Goal: Task Accomplishment & Management: Use online tool/utility

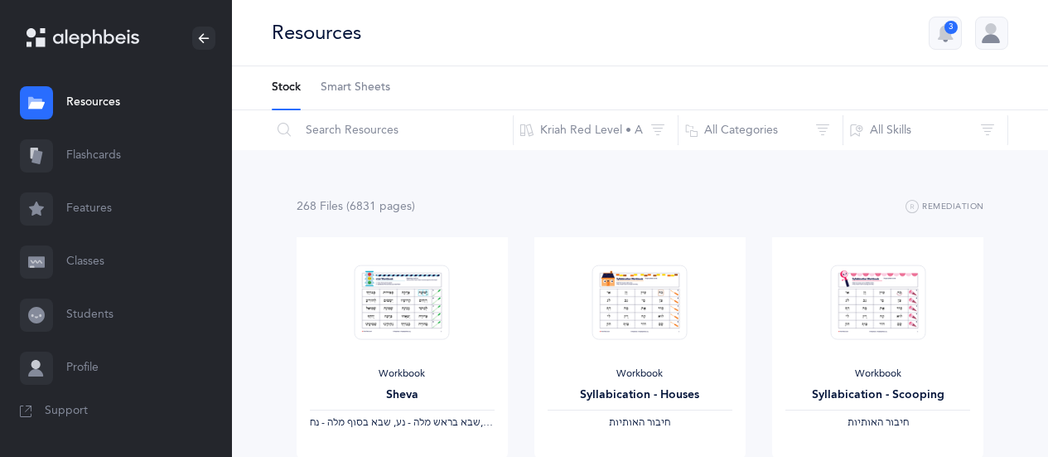
click at [77, 155] on link "Flashcards" at bounding box center [116, 155] width 232 height 53
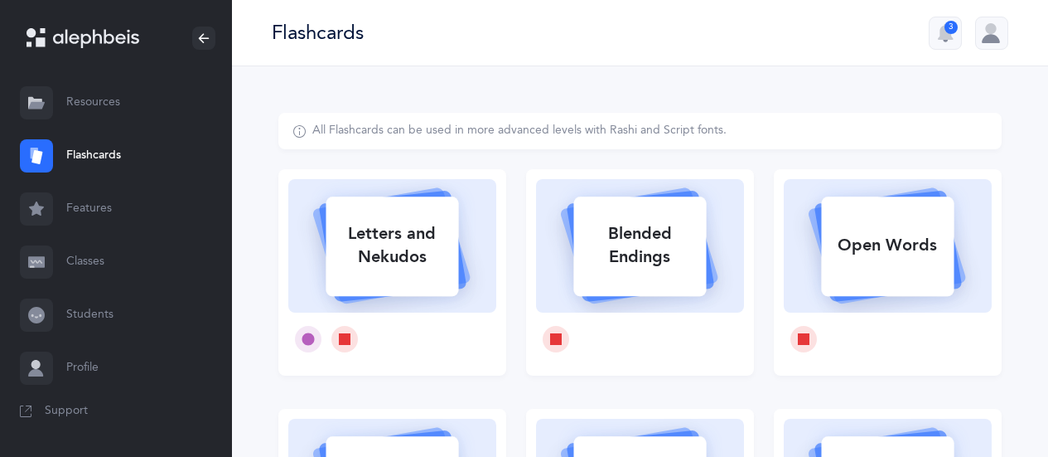
click at [445, 254] on div "Letters and Nekudos" at bounding box center [392, 245] width 133 height 66
select select
select select "single"
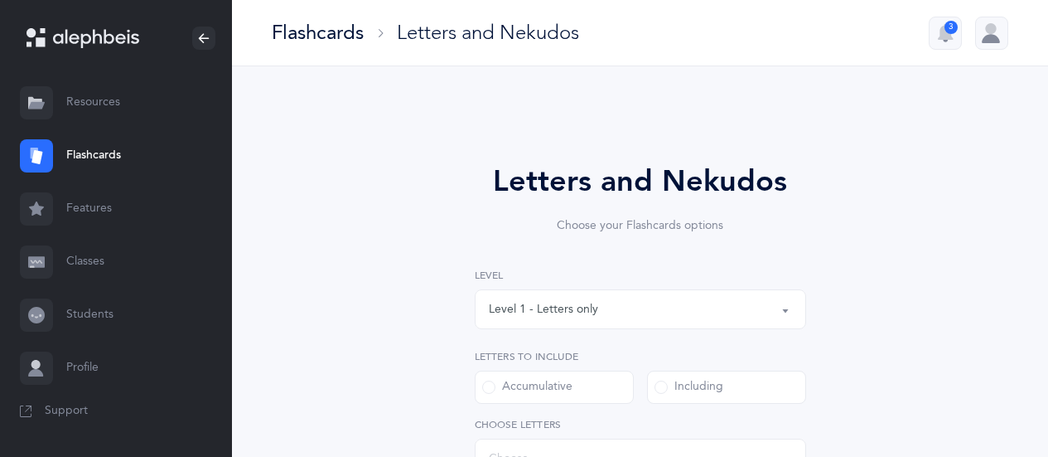
select select "27"
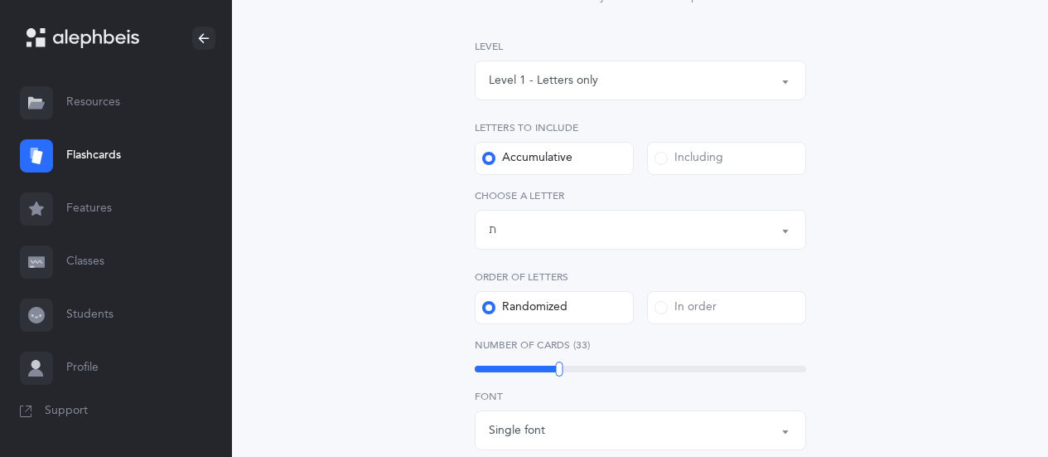
scroll to position [228, 0]
click at [753, 148] on label "Including" at bounding box center [726, 159] width 159 height 33
click at [0, 0] on input "Including" at bounding box center [0, 0] width 0 height 0
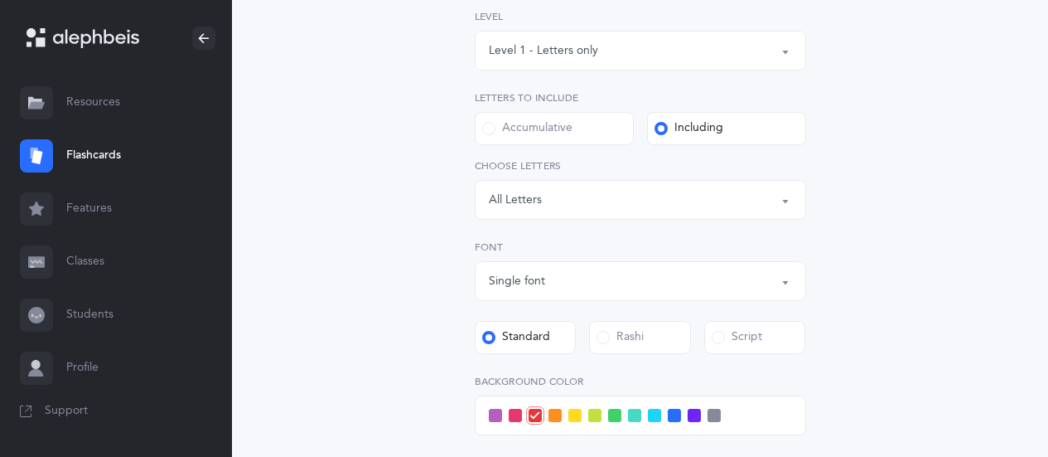
scroll to position [282, 0]
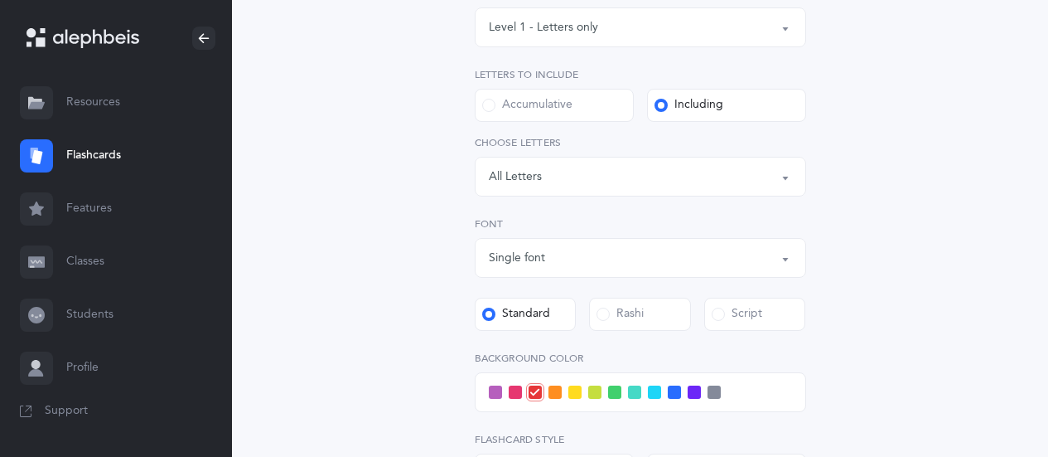
click at [1011, 227] on div "Letters and Nekudos Choose your Flashcards options Level 1 - Letters only Level…" at bounding box center [640, 276] width 816 height 982
click at [776, 167] on div "Letters: All Letters" at bounding box center [640, 176] width 303 height 28
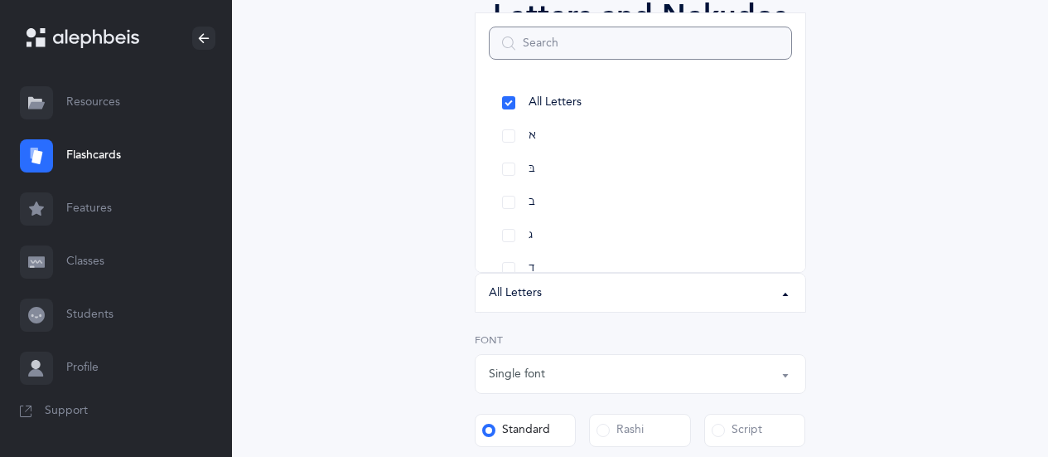
scroll to position [167, 0]
click at [510, 133] on link "א" at bounding box center [640, 134] width 303 height 33
select select "1"
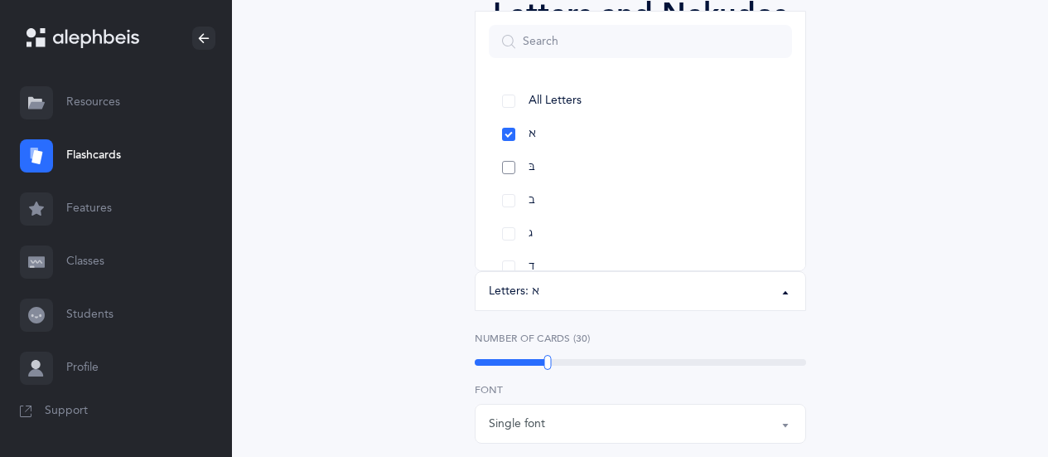
click at [512, 167] on link "בּ" at bounding box center [640, 167] width 303 height 33
click at [512, 116] on link "ב" at bounding box center [640, 120] width 303 height 33
click at [513, 152] on link "ג" at bounding box center [640, 154] width 303 height 33
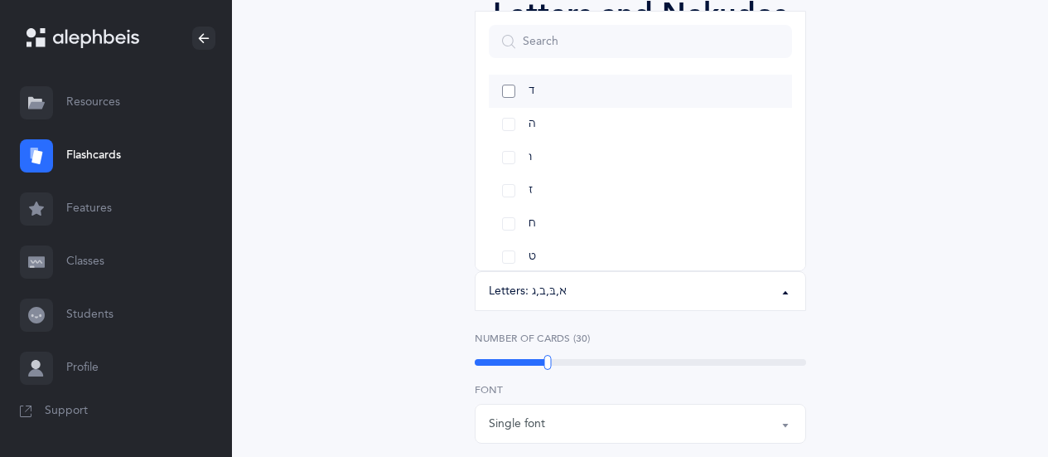
click at [511, 93] on link "ד" at bounding box center [640, 91] width 303 height 33
click at [507, 126] on link "ה" at bounding box center [640, 124] width 303 height 33
click at [510, 154] on link "ו" at bounding box center [640, 157] width 303 height 33
click at [513, 186] on link "ז" at bounding box center [640, 190] width 303 height 33
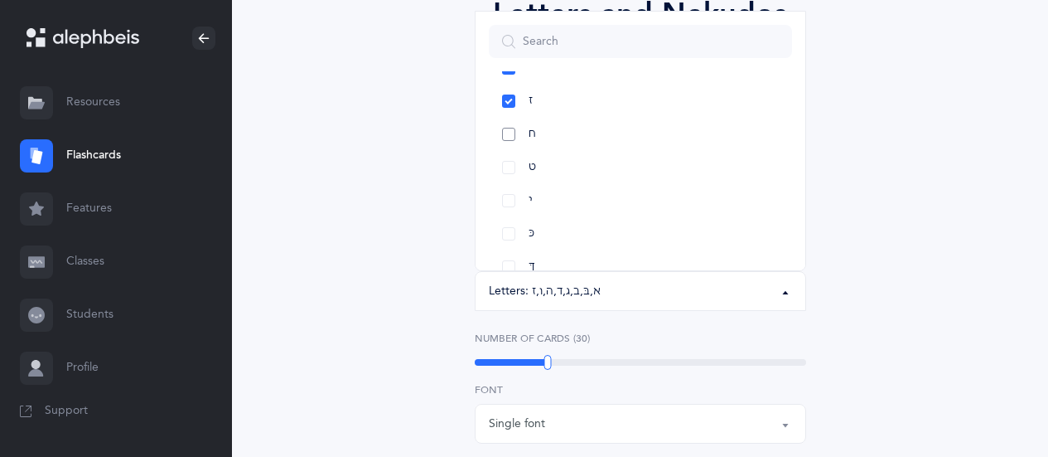
click at [509, 132] on link "ח" at bounding box center [640, 134] width 303 height 33
click at [507, 165] on link "ט" at bounding box center [640, 167] width 303 height 33
click at [510, 197] on link "י" at bounding box center [640, 200] width 303 height 33
click at [908, 222] on div "Letters and Nekudos Choose your Flashcards options Level 1 - Letters only Level…" at bounding box center [639, 405] width 723 height 921
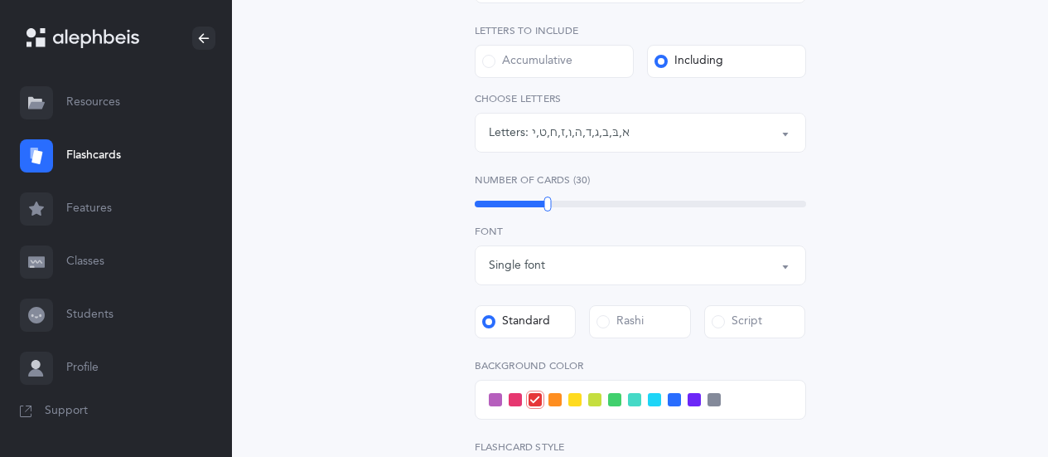
scroll to position [324, 0]
click at [535, 402] on icon at bounding box center [534, 401] width 9 height 9
click at [0, 0] on input "checkbox" at bounding box center [0, 0] width 0 height 0
click at [719, 396] on span at bounding box center [714, 400] width 13 height 13
click at [0, 0] on input "checkbox" at bounding box center [0, 0] width 0 height 0
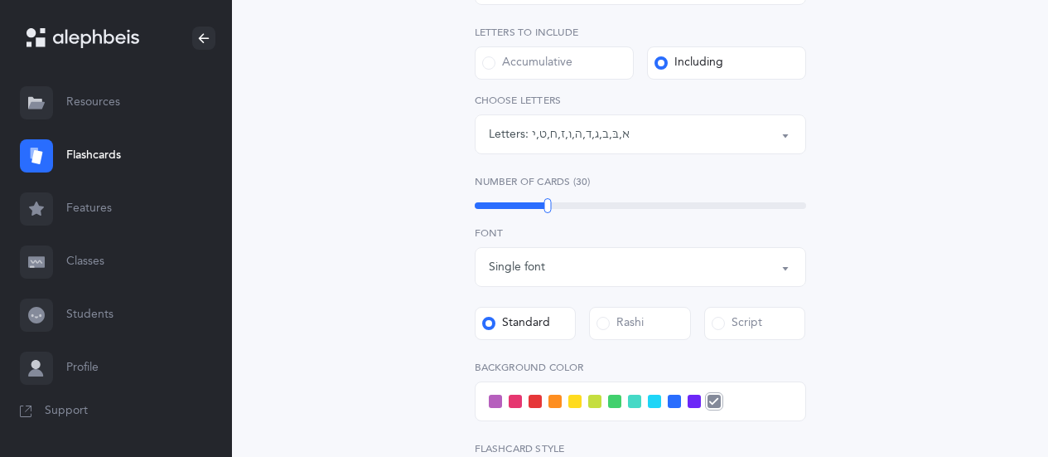
click at [531, 402] on span at bounding box center [535, 400] width 13 height 13
click at [0, 0] on input "checkbox" at bounding box center [0, 0] width 0 height 0
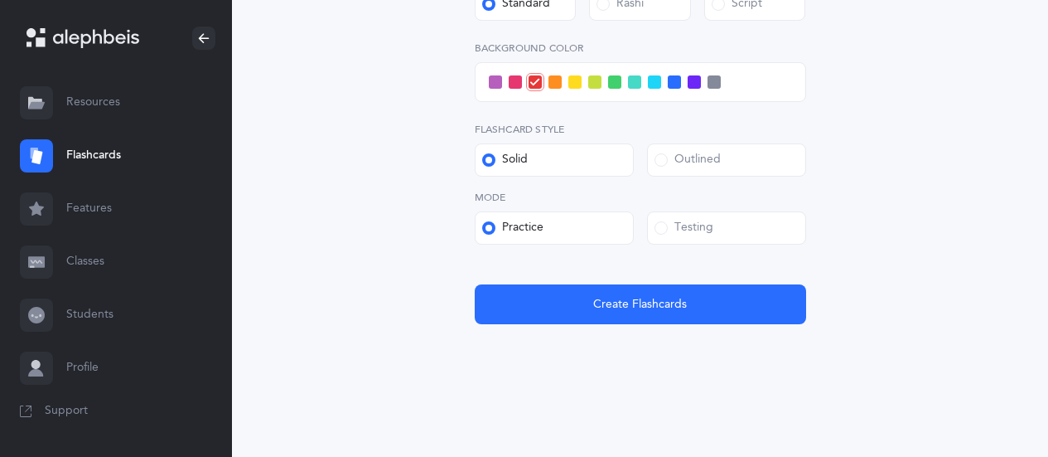
scroll to position [641, 0]
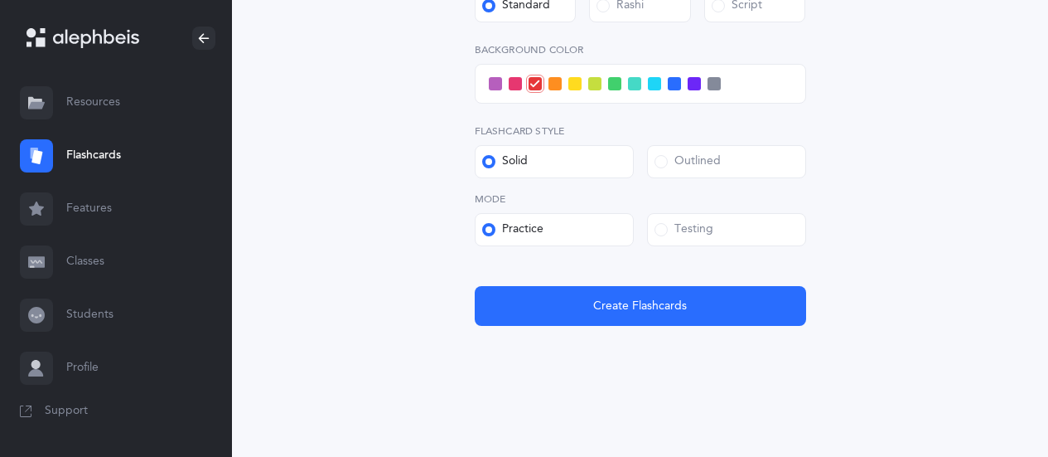
click at [803, 238] on label "Testing" at bounding box center [726, 229] width 159 height 33
click at [0, 0] on input "Testing" at bounding box center [0, 0] width 0 height 0
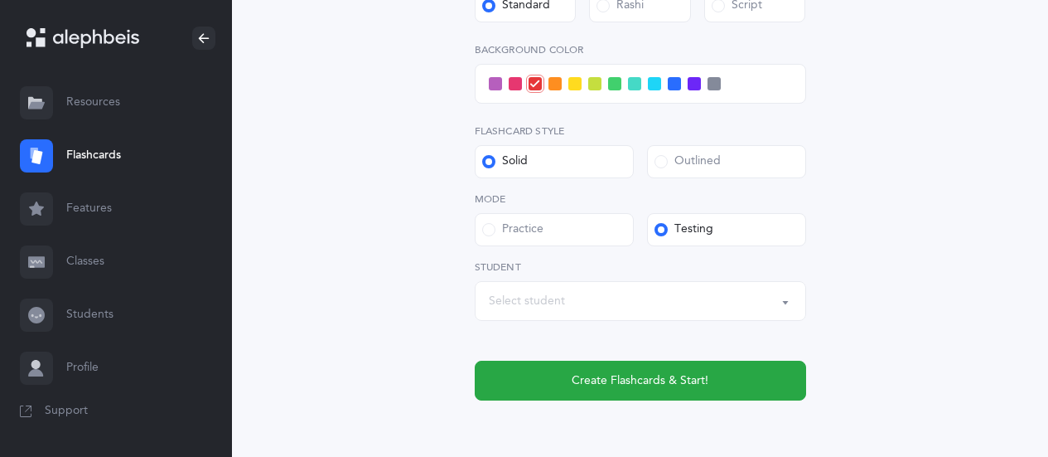
click at [695, 301] on div "Select student" at bounding box center [640, 301] width 303 height 28
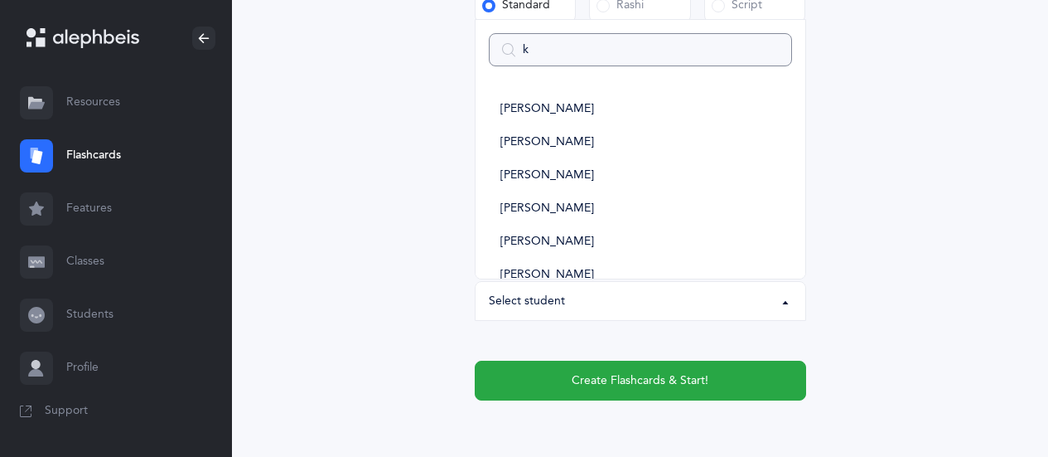
type input "kb"
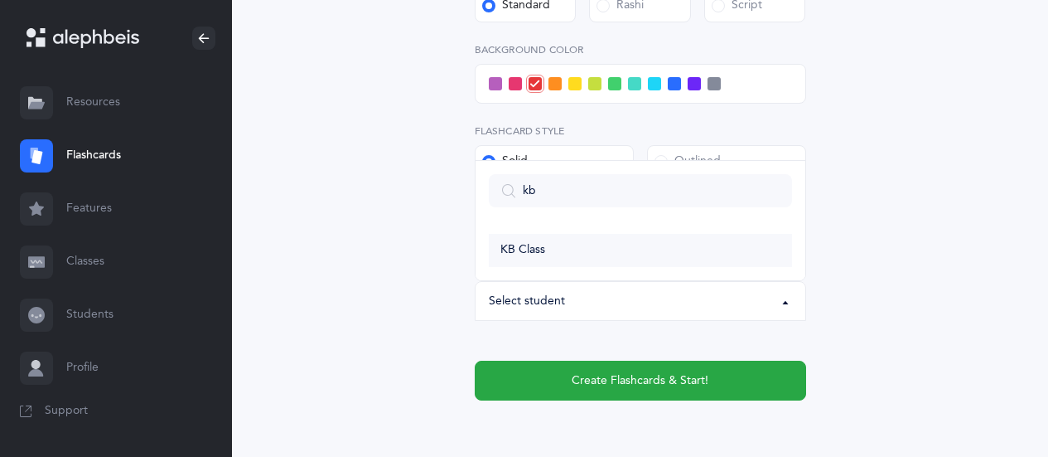
click at [622, 259] on link "KB Class" at bounding box center [640, 250] width 303 height 33
select select "14639"
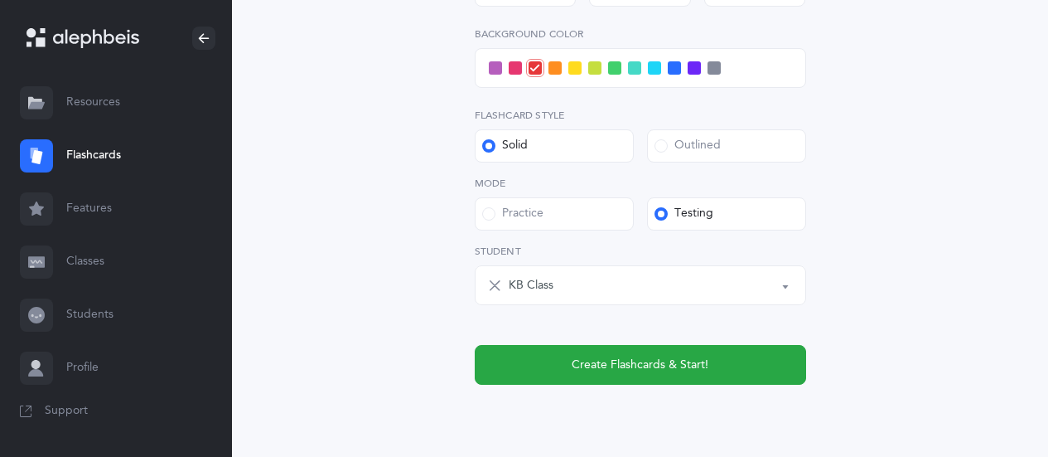
scroll to position [682, 0]
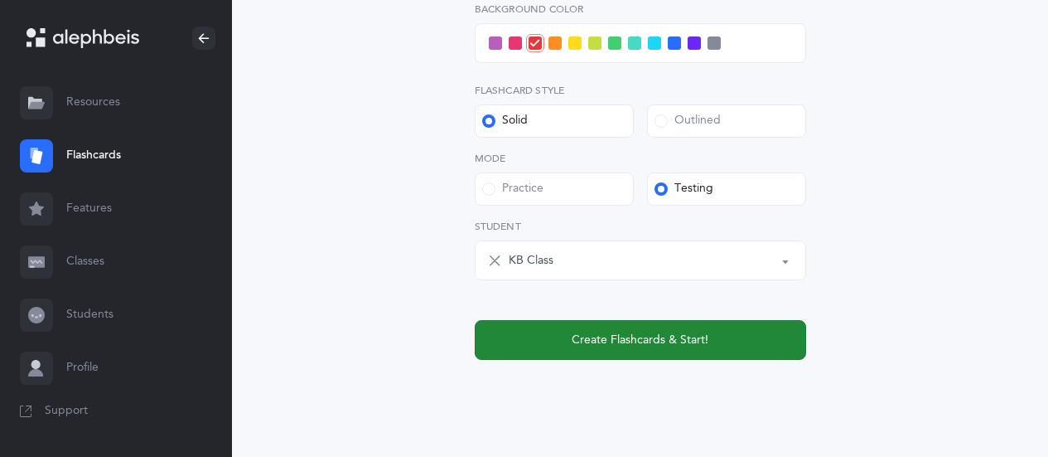
click at [776, 337] on button "Create Flashcards & Start!" at bounding box center [640, 340] width 331 height 40
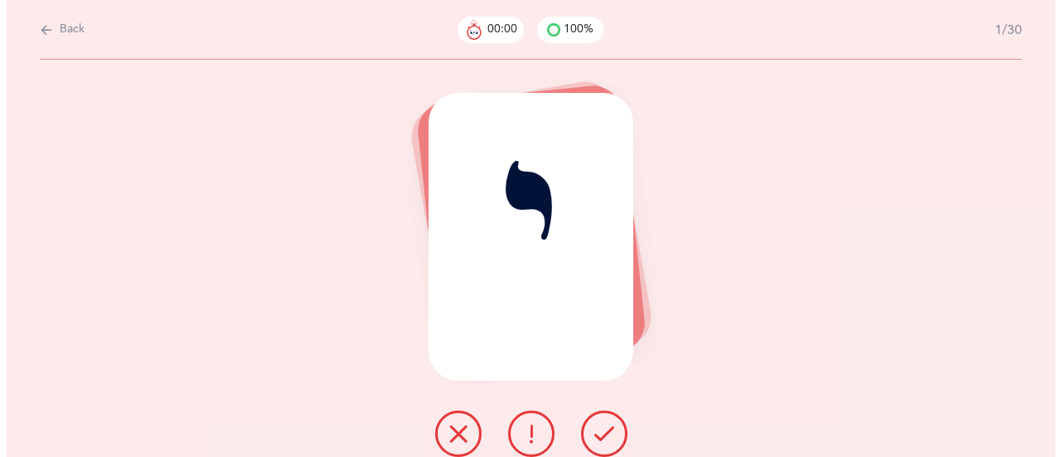
scroll to position [0, 0]
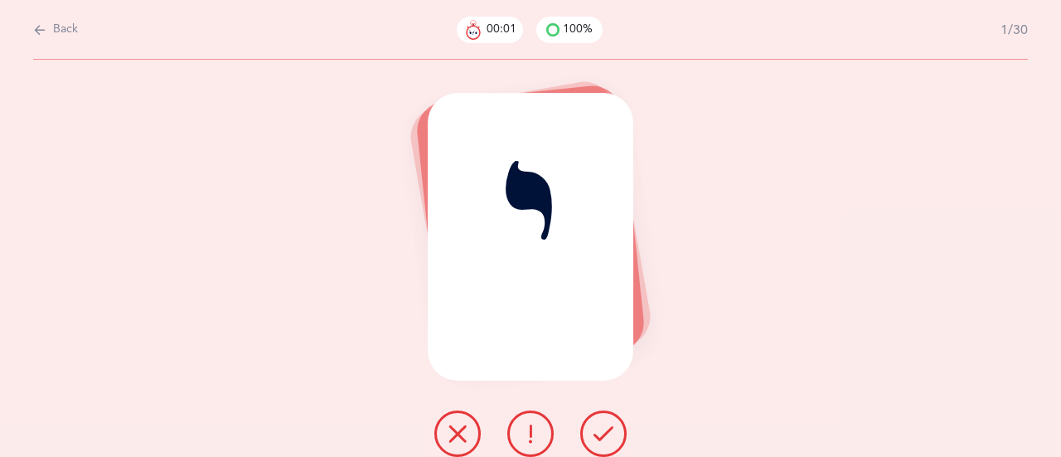
click at [617, 432] on button at bounding box center [603, 433] width 46 height 46
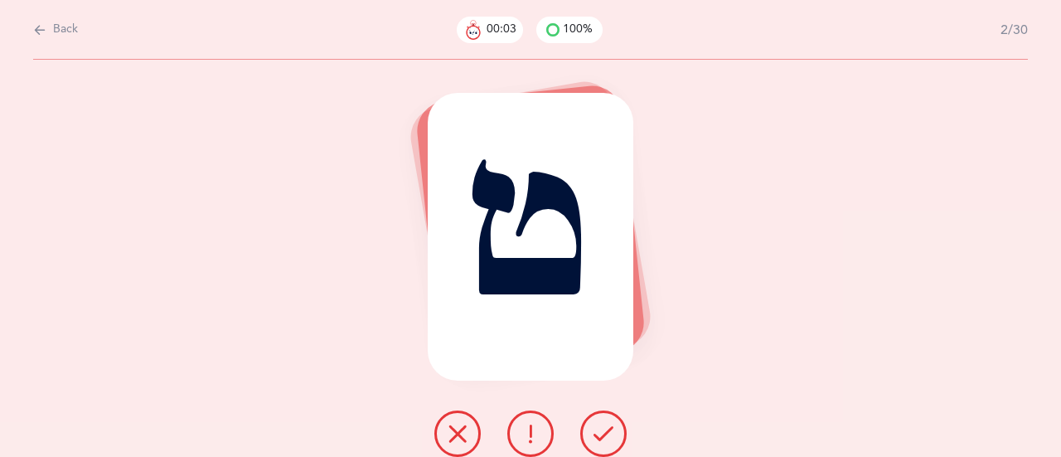
click at [613, 429] on button at bounding box center [603, 433] width 46 height 46
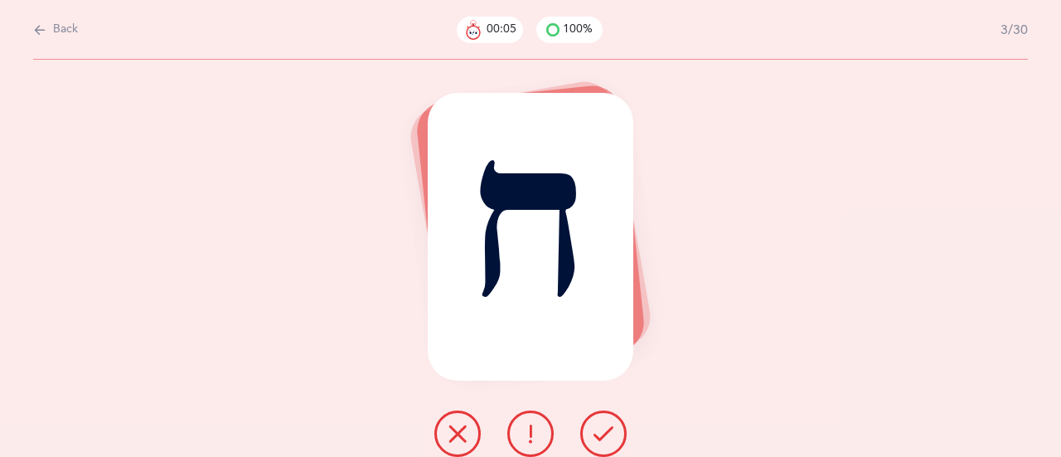
click at [617, 433] on button at bounding box center [603, 433] width 46 height 46
click at [612, 428] on icon at bounding box center [603, 433] width 20 height 20
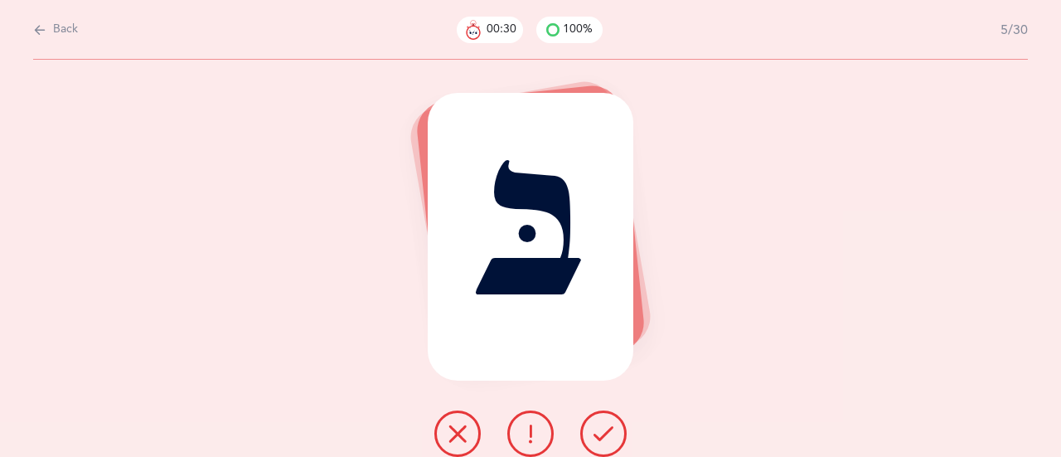
click at [617, 435] on button at bounding box center [603, 433] width 46 height 46
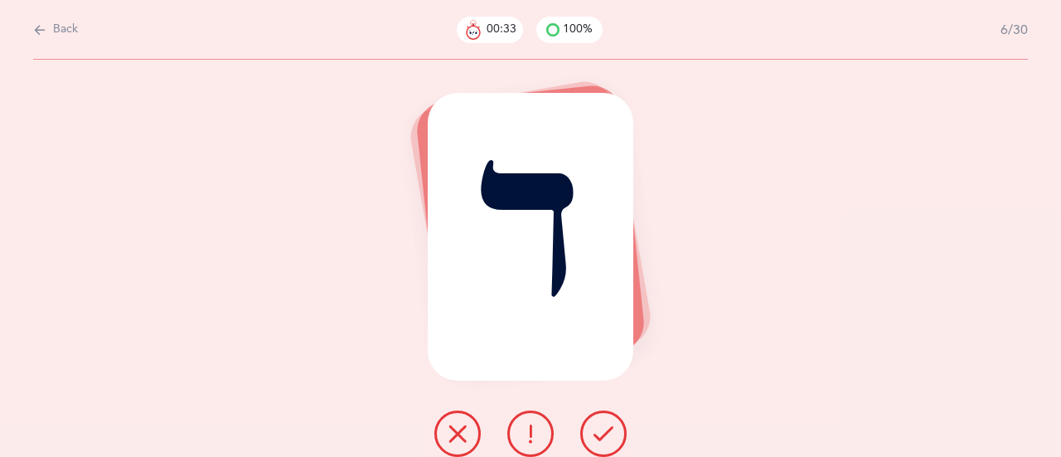
click at [596, 441] on icon at bounding box center [603, 433] width 20 height 20
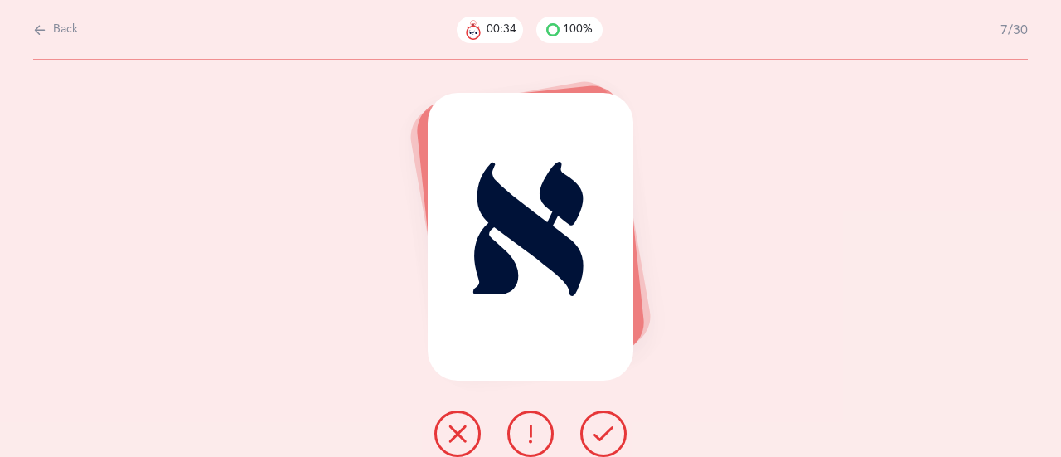
click at [612, 428] on icon at bounding box center [603, 433] width 20 height 20
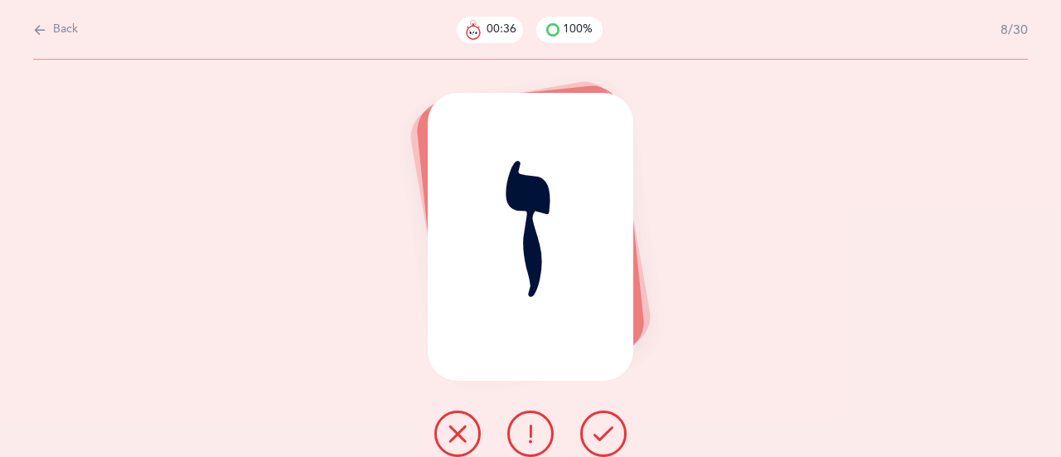
click at [609, 432] on icon at bounding box center [603, 433] width 20 height 20
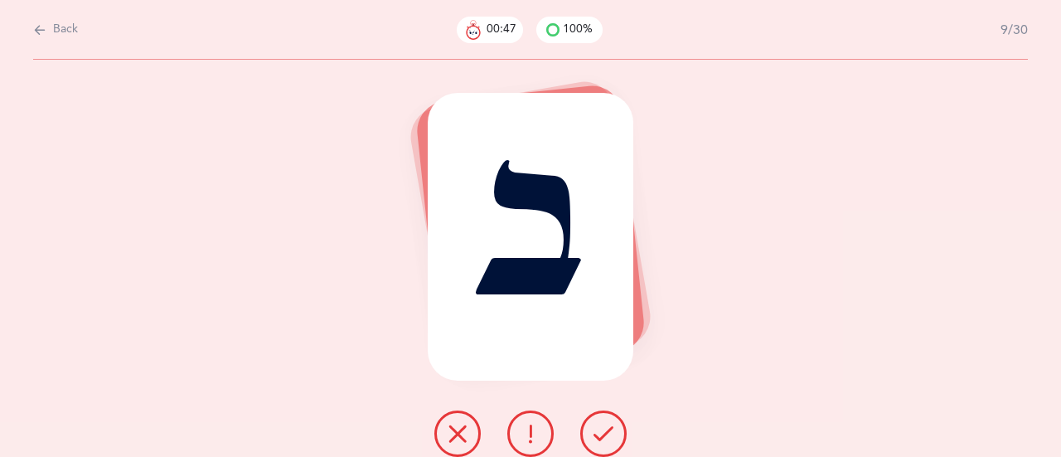
click at [604, 440] on icon at bounding box center [603, 433] width 20 height 20
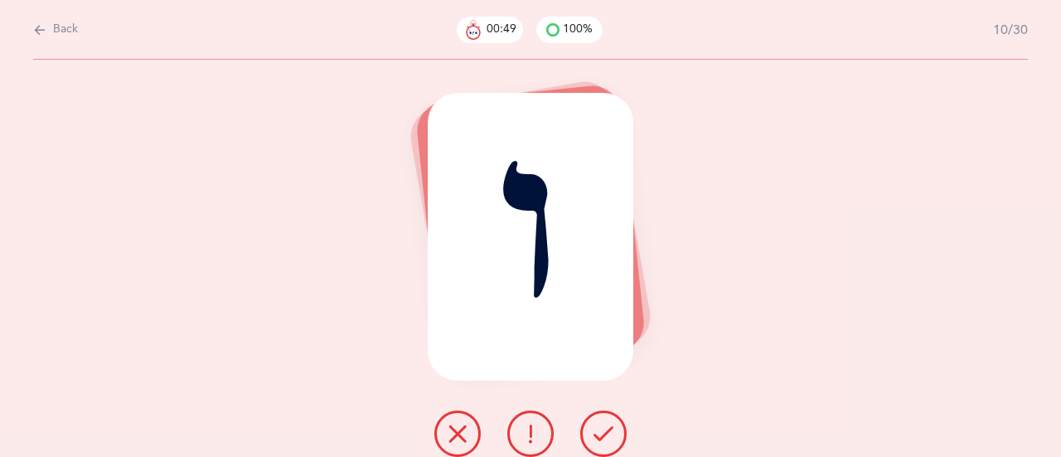
click at [604, 440] on icon at bounding box center [603, 433] width 20 height 20
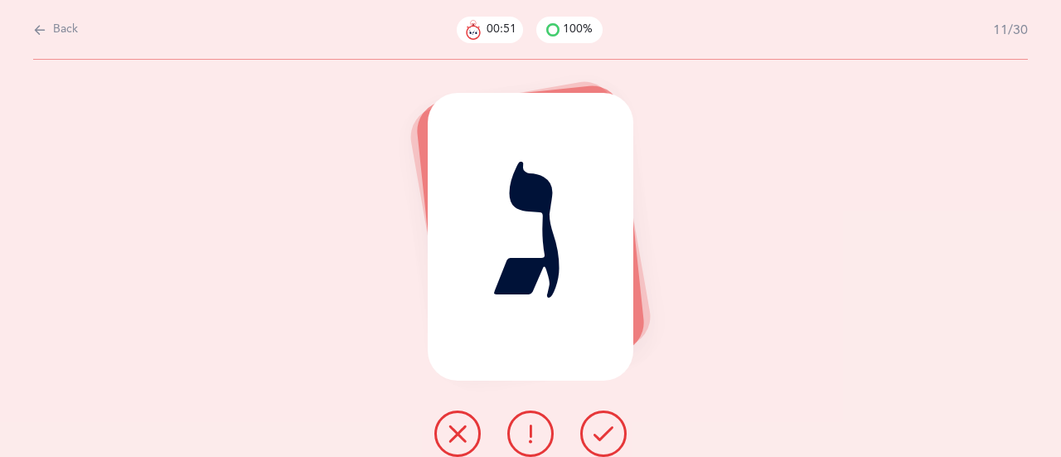
click at [618, 441] on button at bounding box center [603, 433] width 46 height 46
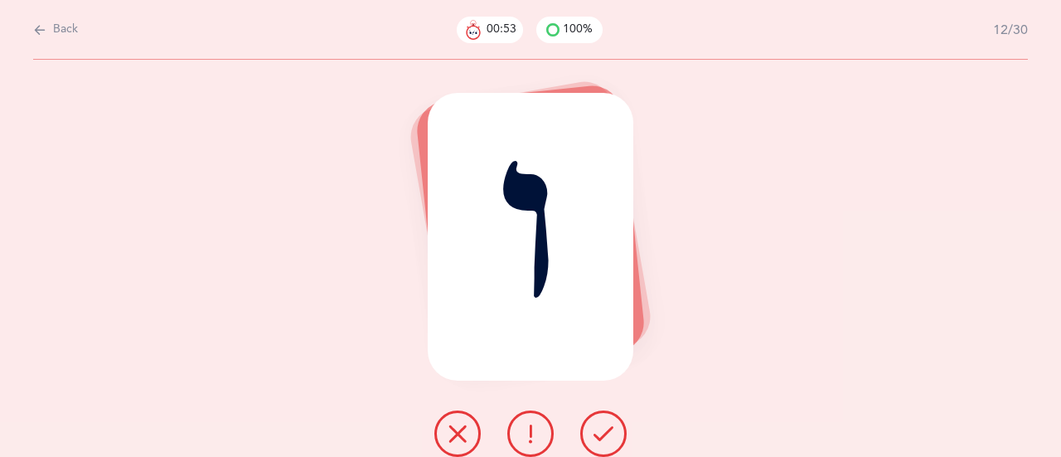
click at [603, 434] on icon at bounding box center [603, 433] width 20 height 20
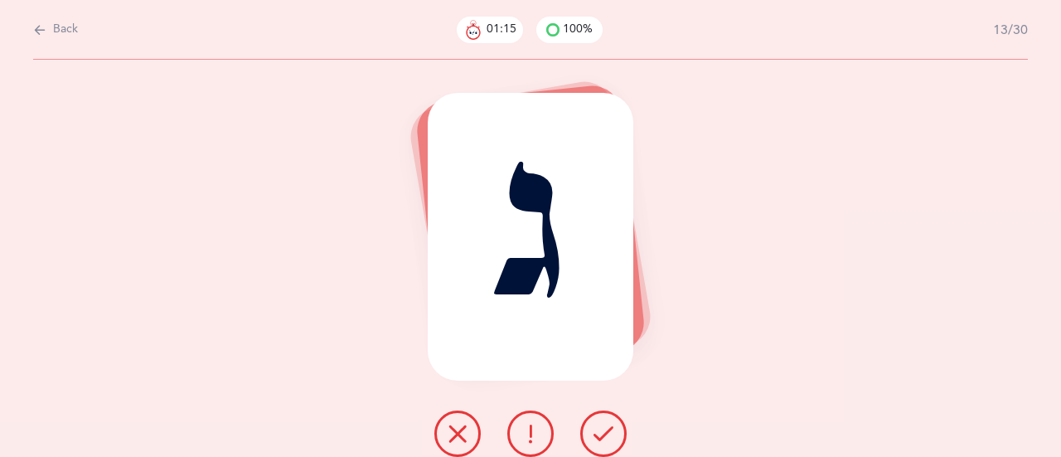
click at [617, 433] on button at bounding box center [603, 433] width 46 height 46
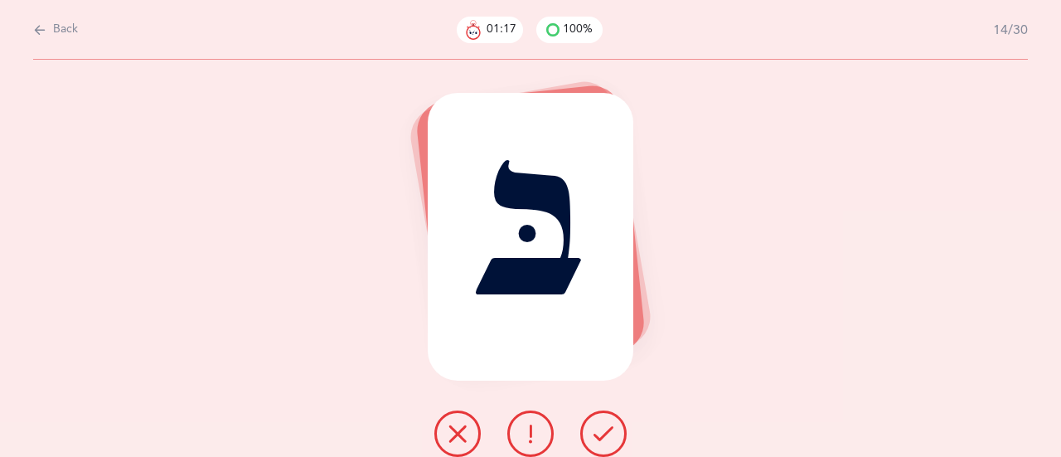
click at [605, 441] on icon at bounding box center [603, 433] width 20 height 20
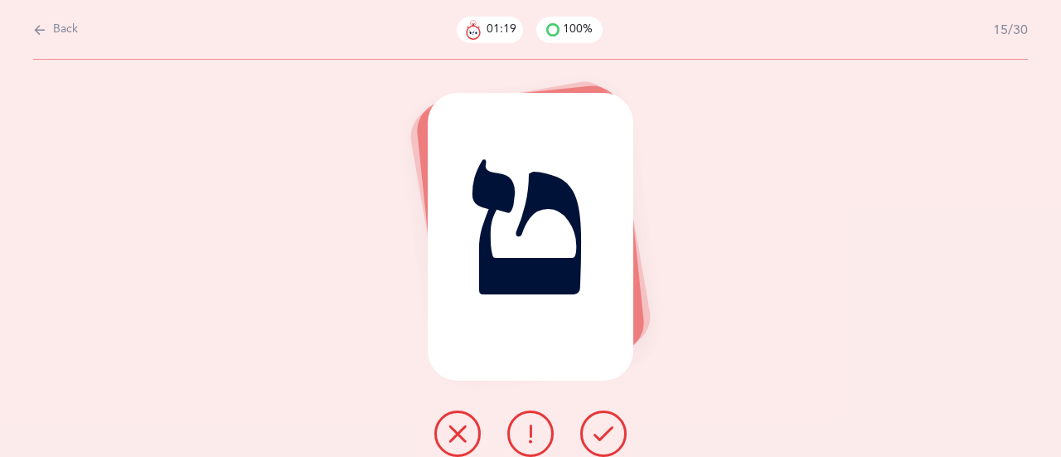
click at [624, 448] on div at bounding box center [530, 433] width 219 height 46
click at [611, 438] on icon at bounding box center [603, 433] width 20 height 20
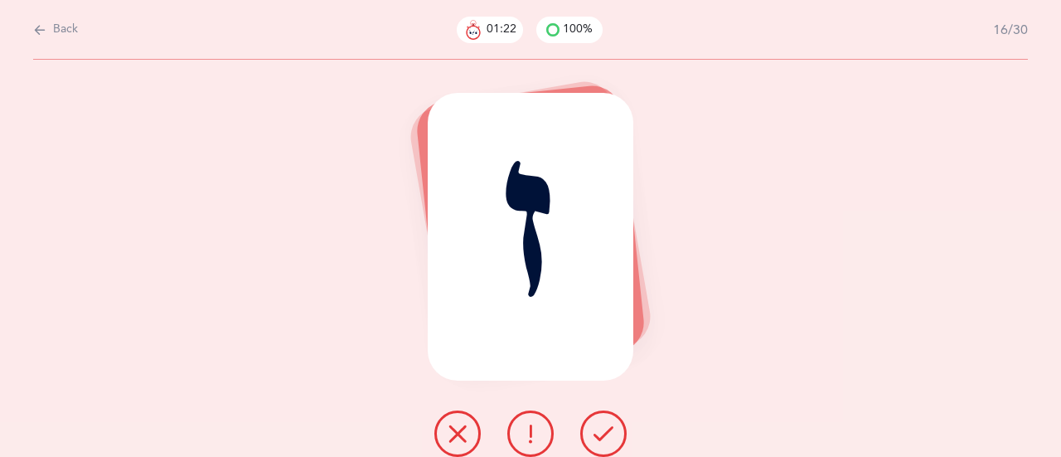
click at [621, 441] on button at bounding box center [603, 433] width 46 height 46
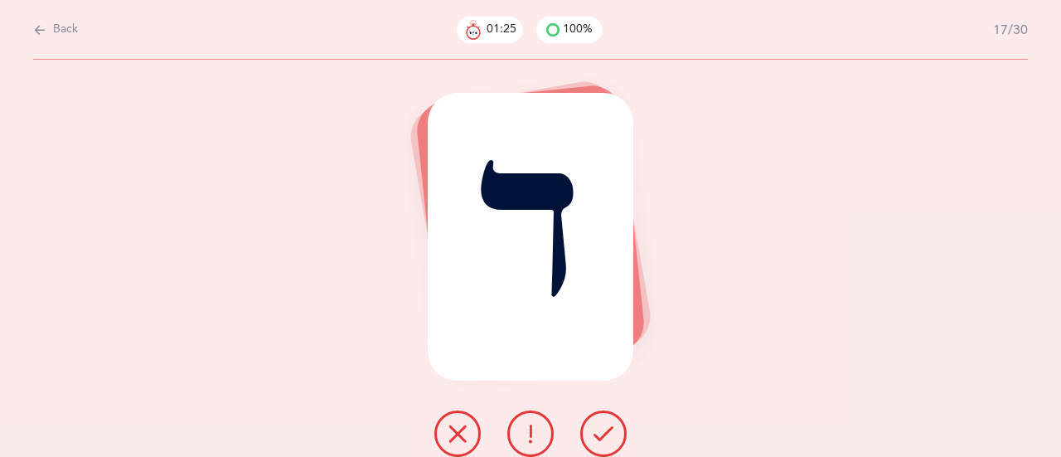
click at [607, 433] on icon at bounding box center [603, 433] width 20 height 20
click at [607, 436] on icon at bounding box center [603, 433] width 20 height 20
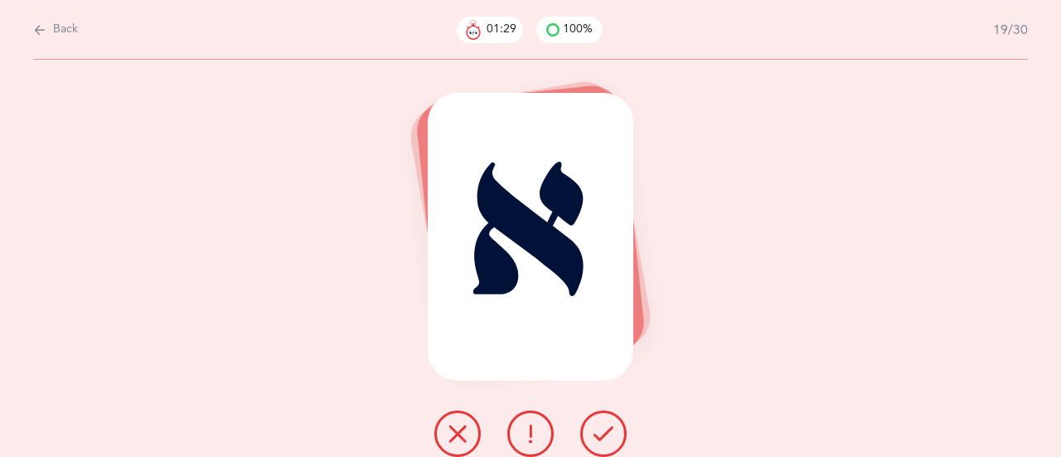
click at [608, 431] on icon at bounding box center [603, 433] width 20 height 20
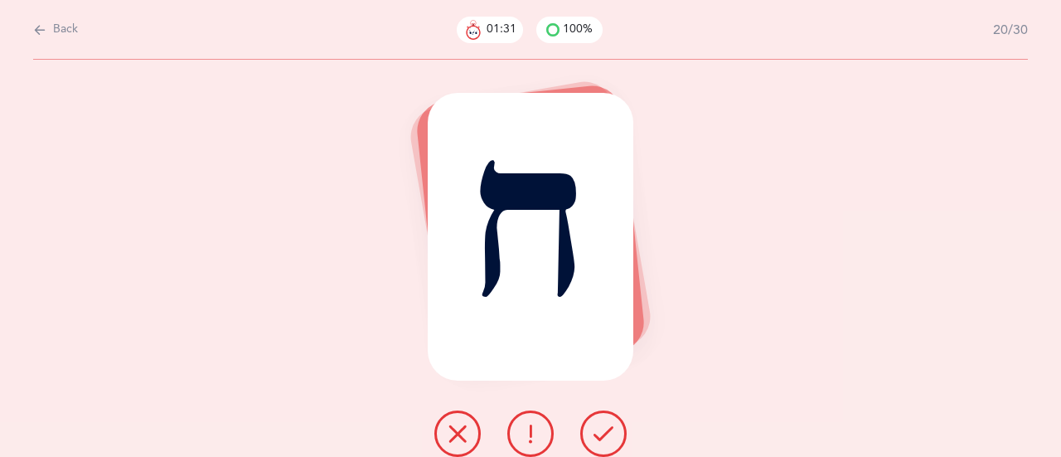
click at [613, 430] on button at bounding box center [603, 433] width 46 height 46
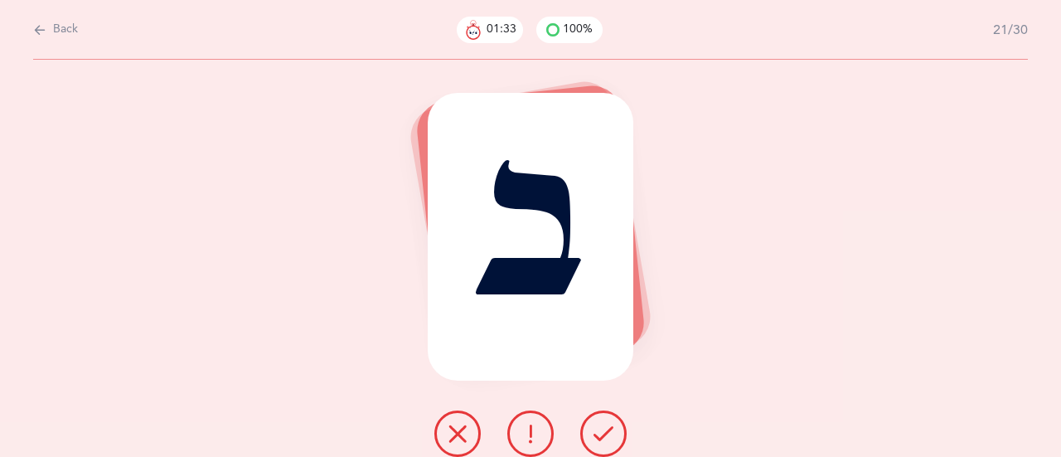
click at [609, 428] on icon at bounding box center [603, 433] width 20 height 20
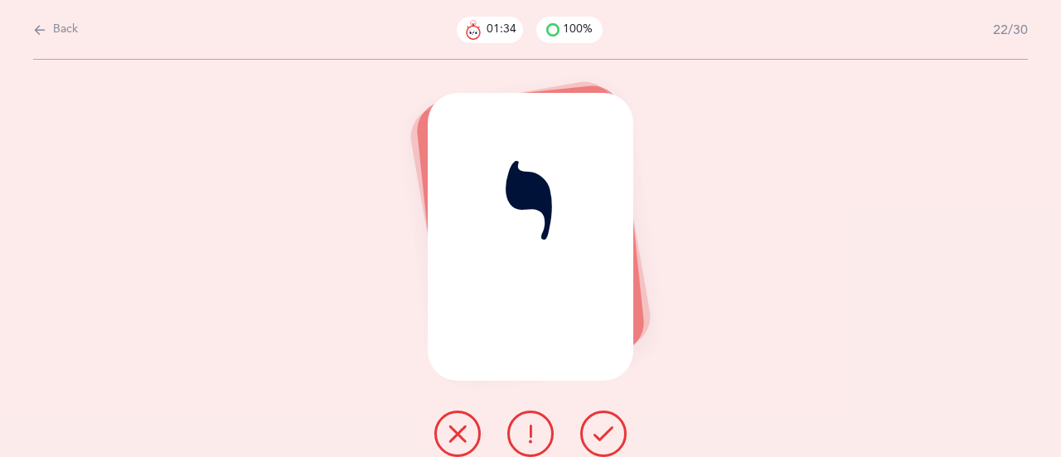
click at [610, 435] on icon at bounding box center [603, 433] width 20 height 20
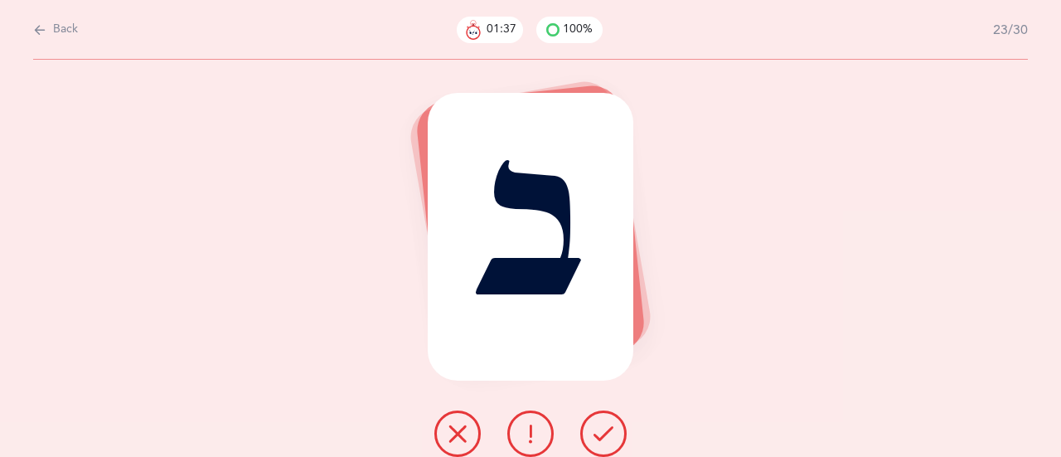
click at [621, 434] on button at bounding box center [603, 433] width 46 height 46
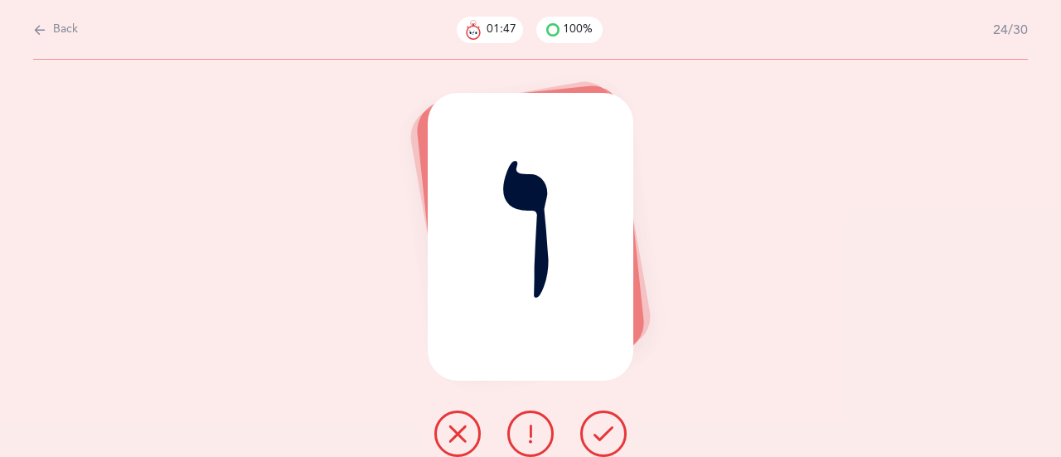
click at [610, 430] on icon at bounding box center [603, 433] width 20 height 20
click at [612, 439] on icon at bounding box center [603, 433] width 20 height 20
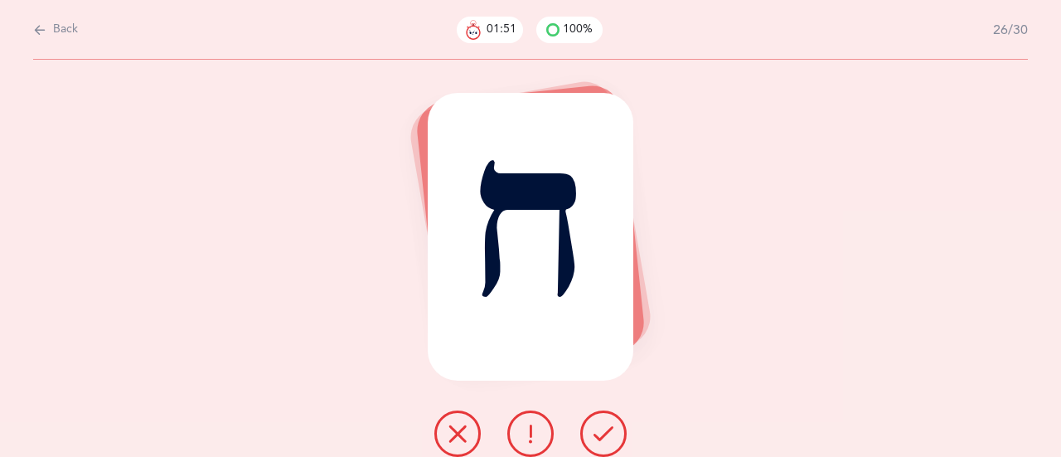
click at [607, 441] on icon at bounding box center [603, 433] width 20 height 20
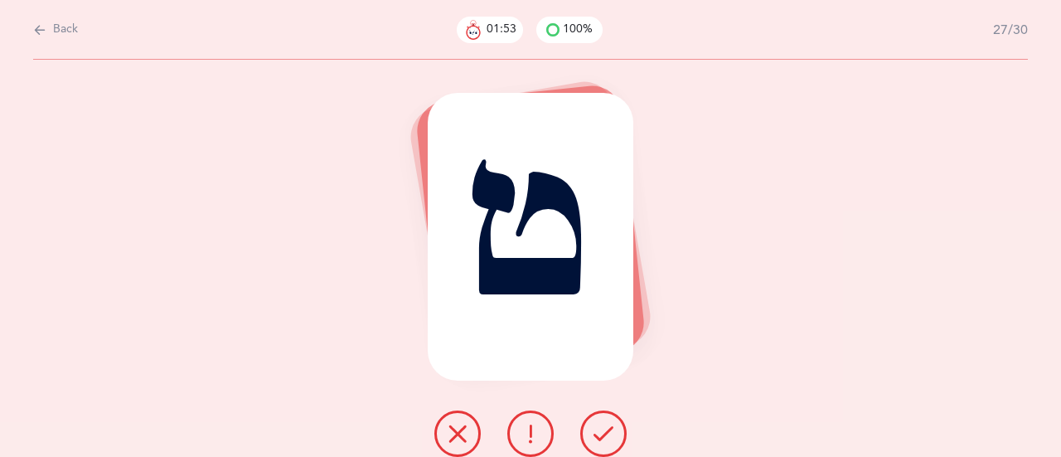
click at [606, 433] on icon at bounding box center [603, 433] width 20 height 20
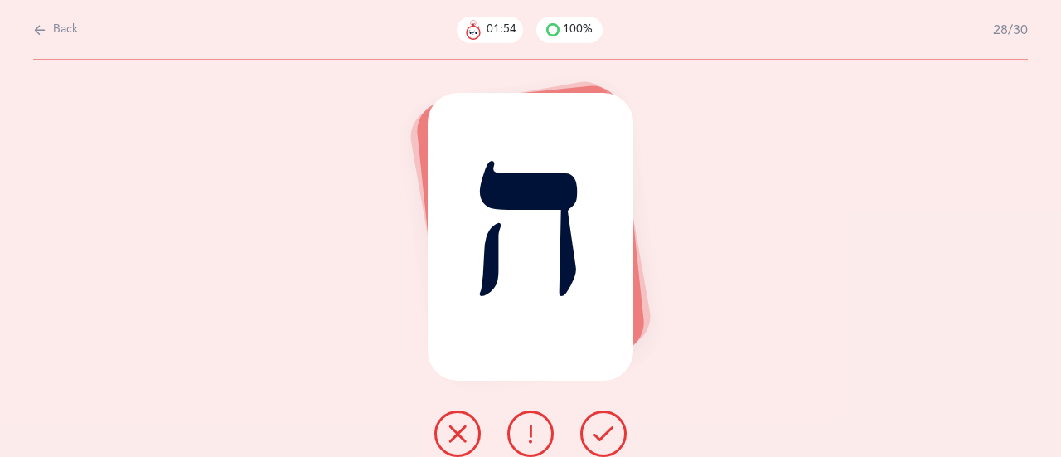
click at [607, 434] on icon at bounding box center [603, 433] width 20 height 20
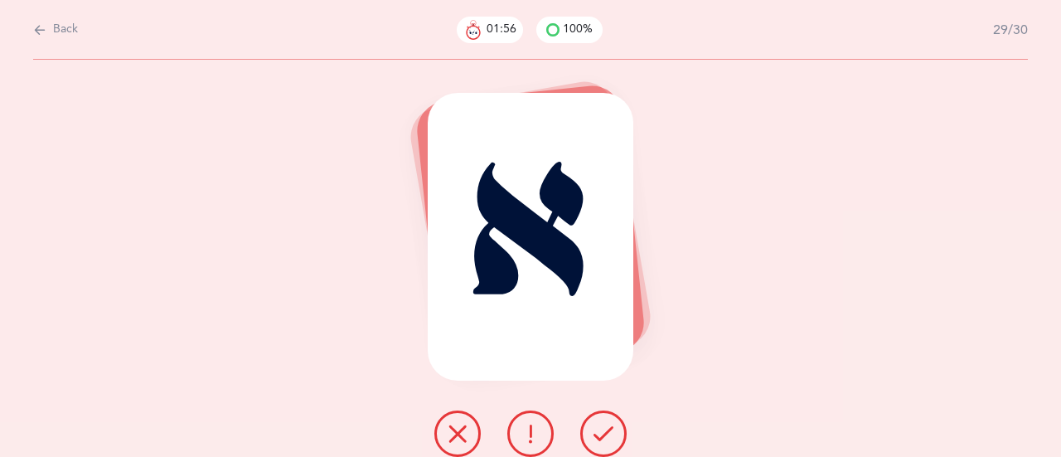
click at [615, 440] on button at bounding box center [603, 433] width 46 height 46
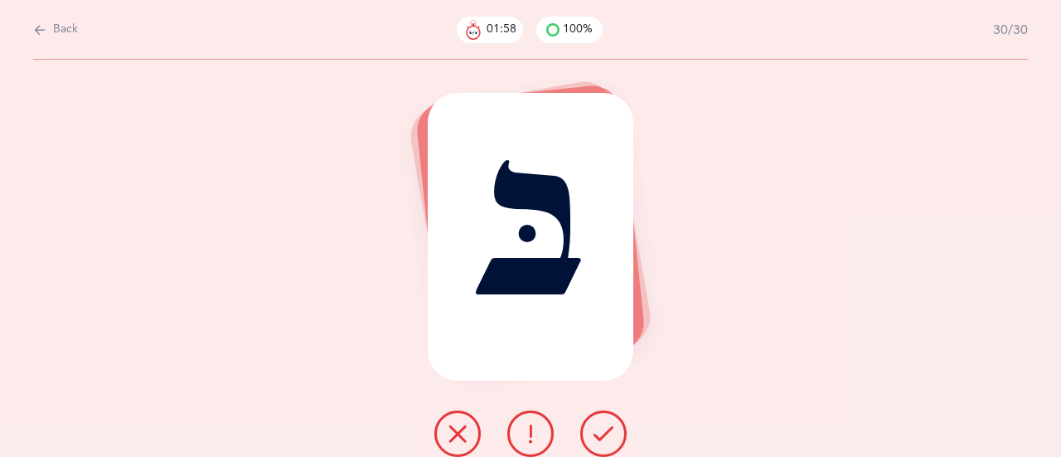
click at [610, 434] on icon at bounding box center [603, 433] width 20 height 20
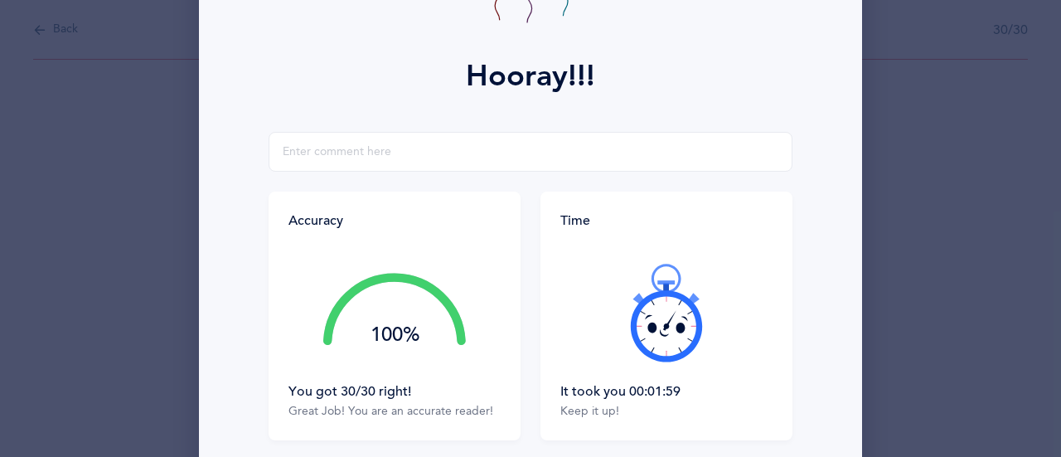
scroll to position [192, 0]
click at [667, 340] on icon at bounding box center [666, 313] width 99 height 99
click at [670, 341] on icon at bounding box center [666, 313] width 99 height 99
click at [675, 342] on icon at bounding box center [666, 313] width 99 height 99
click at [673, 346] on icon at bounding box center [666, 313] width 99 height 99
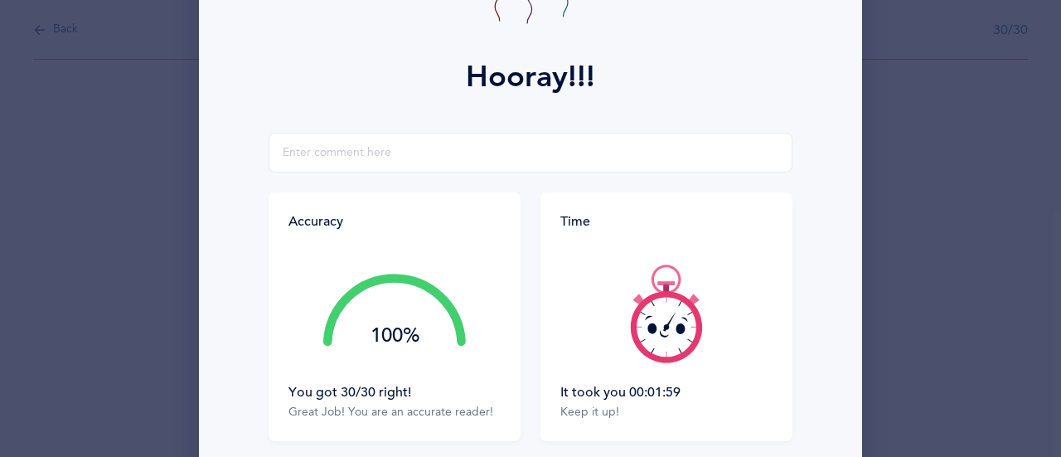
click at [665, 343] on icon at bounding box center [666, 313] width 99 height 99
click at [669, 347] on icon at bounding box center [666, 313] width 99 height 99
click at [678, 348] on icon at bounding box center [680, 351] width 5 height 7
click at [667, 347] on icon at bounding box center [666, 313] width 99 height 99
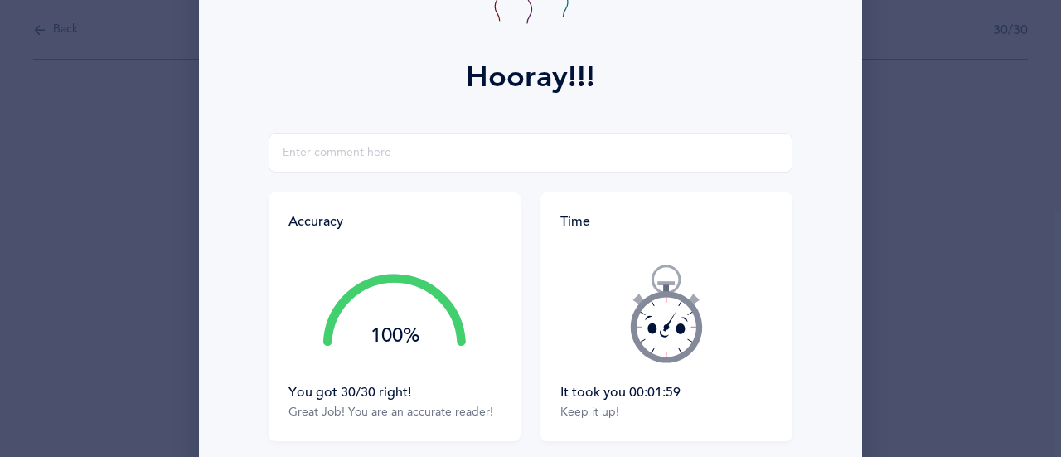
click at [665, 350] on icon at bounding box center [666, 313] width 99 height 99
click at [665, 344] on icon at bounding box center [666, 313] width 99 height 99
click at [655, 341] on icon at bounding box center [666, 313] width 99 height 99
click at [661, 340] on icon at bounding box center [666, 313] width 99 height 99
click at [662, 349] on icon at bounding box center [666, 313] width 99 height 99
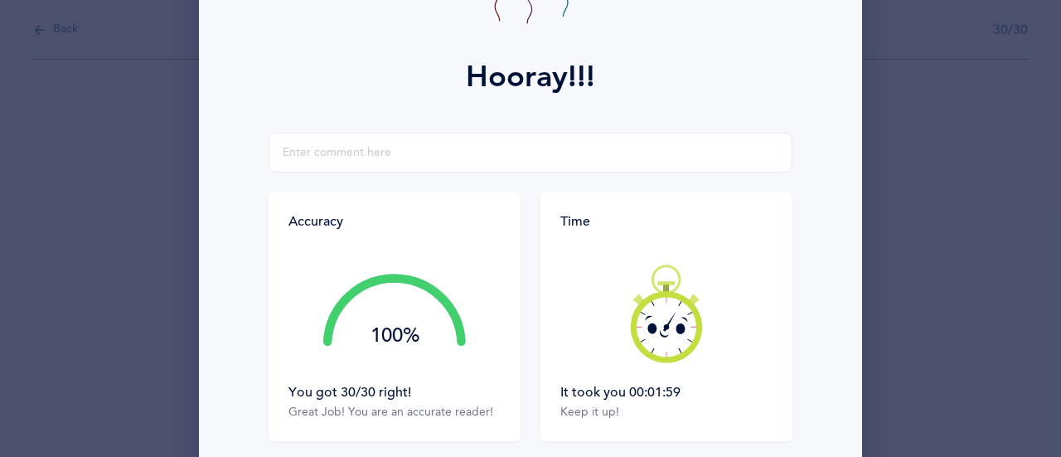
click at [664, 348] on icon at bounding box center [666, 313] width 99 height 99
click at [661, 344] on icon at bounding box center [666, 313] width 99 height 99
click at [660, 345] on icon at bounding box center [666, 313] width 99 height 99
click at [666, 347] on icon at bounding box center [666, 313] width 99 height 99
click at [661, 347] on icon at bounding box center [666, 313] width 99 height 99
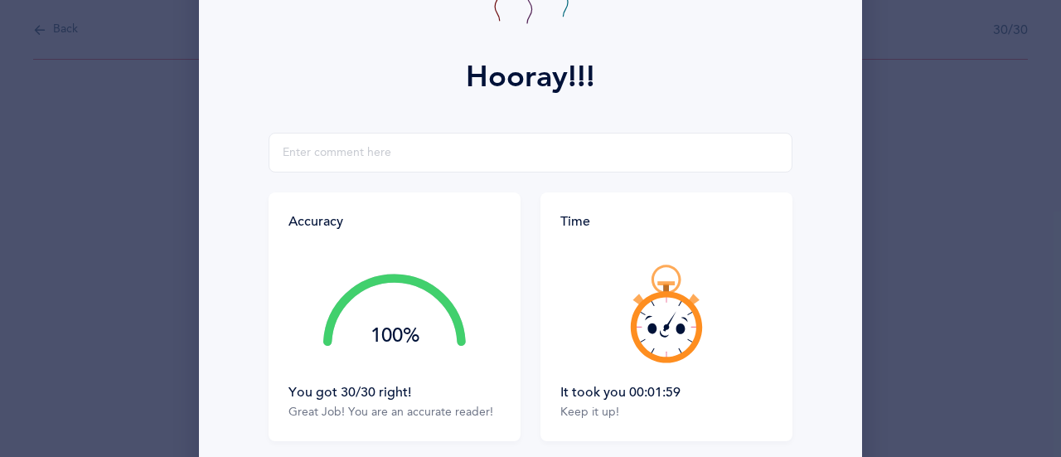
click at [663, 347] on icon at bounding box center [666, 313] width 99 height 99
click at [665, 347] on icon at bounding box center [666, 313] width 99 height 99
click at [667, 348] on icon at bounding box center [666, 313] width 99 height 99
click at [670, 348] on icon at bounding box center [666, 313] width 99 height 99
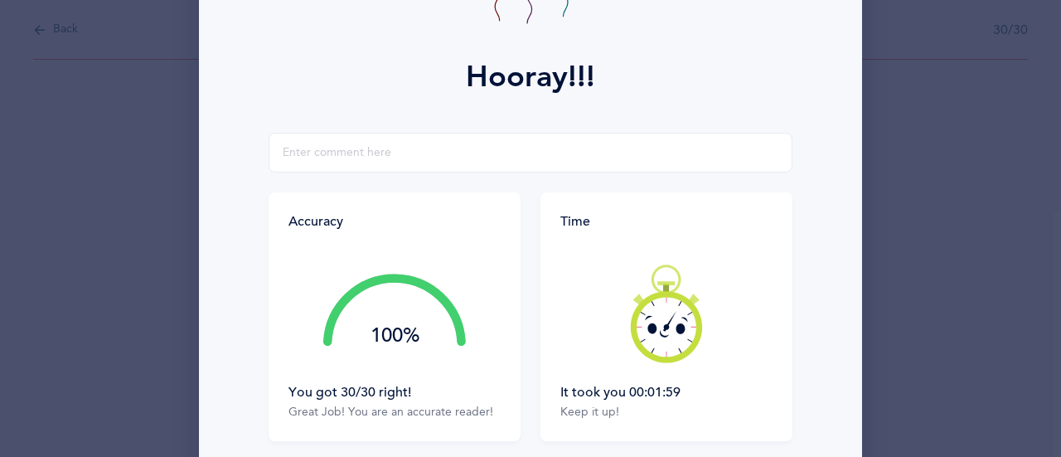
click at [666, 347] on icon at bounding box center [666, 313] width 99 height 99
click at [668, 348] on icon at bounding box center [666, 313] width 99 height 99
click at [670, 350] on icon at bounding box center [666, 313] width 99 height 99
click at [671, 349] on icon at bounding box center [666, 313] width 99 height 99
click at [670, 351] on icon at bounding box center [666, 313] width 99 height 99
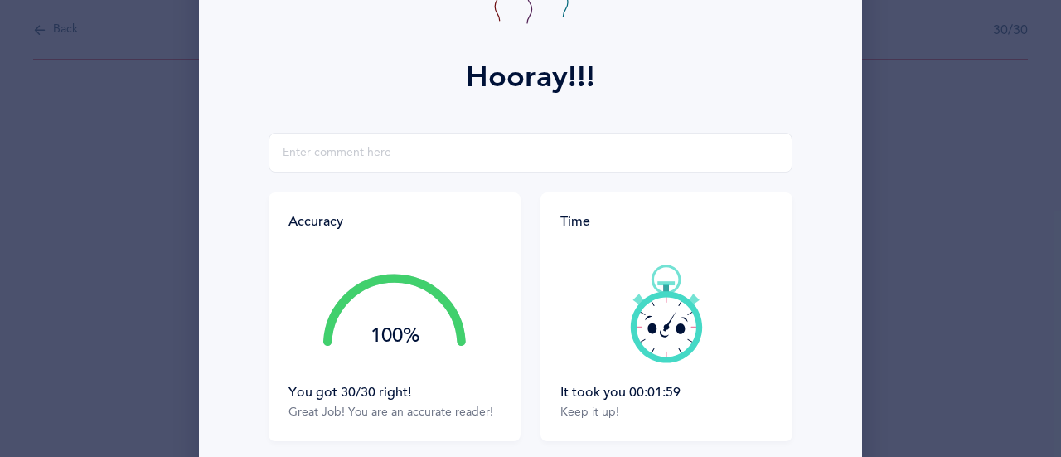
click at [665, 347] on icon at bounding box center [666, 313] width 99 height 99
click at [662, 351] on icon at bounding box center [666, 313] width 99 height 99
click at [662, 352] on icon at bounding box center [666, 313] width 99 height 99
click at [665, 349] on icon at bounding box center [666, 313] width 99 height 99
click at [666, 349] on icon at bounding box center [666, 313] width 99 height 99
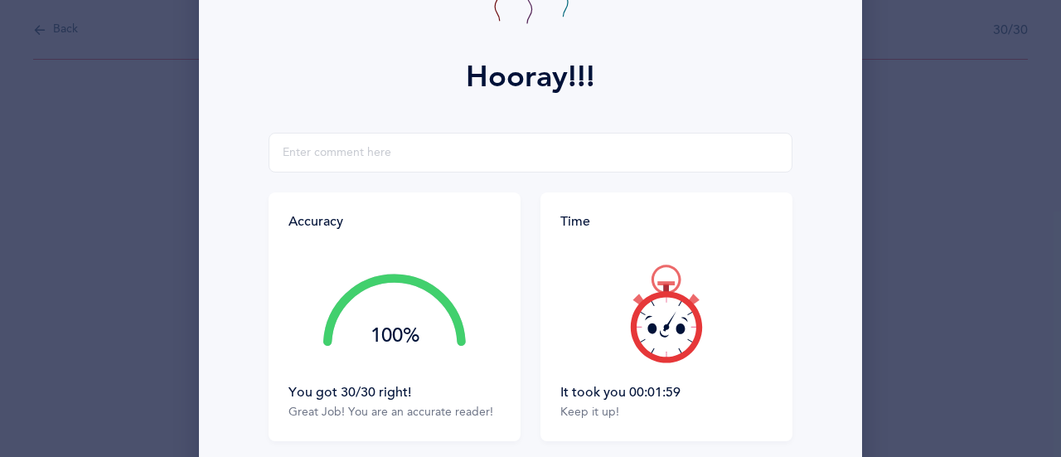
click at [659, 349] on icon at bounding box center [666, 313] width 99 height 99
click at [664, 352] on icon at bounding box center [666, 313] width 99 height 99
click at [663, 354] on icon at bounding box center [666, 313] width 99 height 99
click at [655, 348] on icon at bounding box center [666, 313] width 99 height 99
click at [646, 345] on icon at bounding box center [666, 313] width 99 height 99
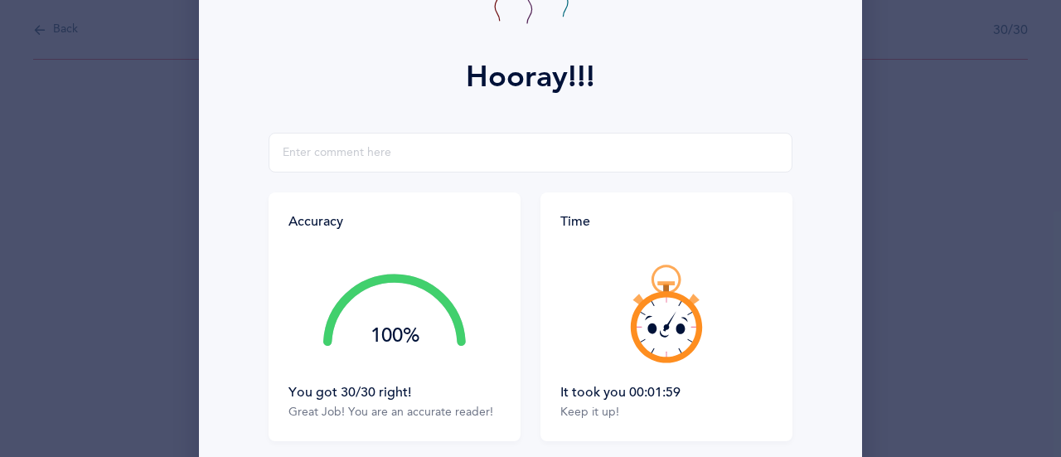
click at [646, 342] on icon at bounding box center [666, 313] width 99 height 99
click at [654, 346] on icon at bounding box center [666, 313] width 99 height 99
click at [655, 345] on icon at bounding box center [666, 313] width 99 height 99
click at [659, 344] on icon at bounding box center [666, 313] width 99 height 99
click at [657, 346] on icon at bounding box center [666, 313] width 99 height 99
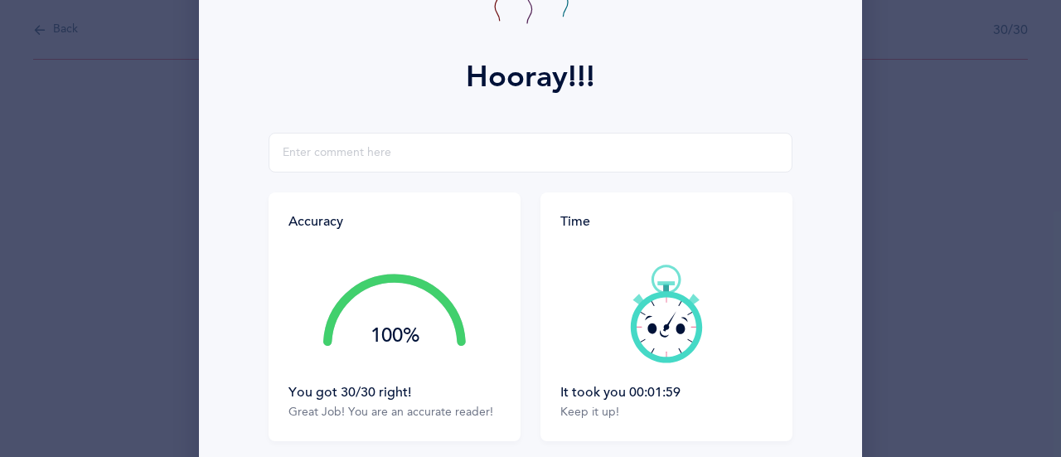
click at [654, 343] on icon at bounding box center [666, 313] width 99 height 99
click at [652, 351] on icon at bounding box center [666, 313] width 99 height 99
click at [653, 352] on icon at bounding box center [666, 313] width 99 height 99
